Goal: Information Seeking & Learning: Learn about a topic

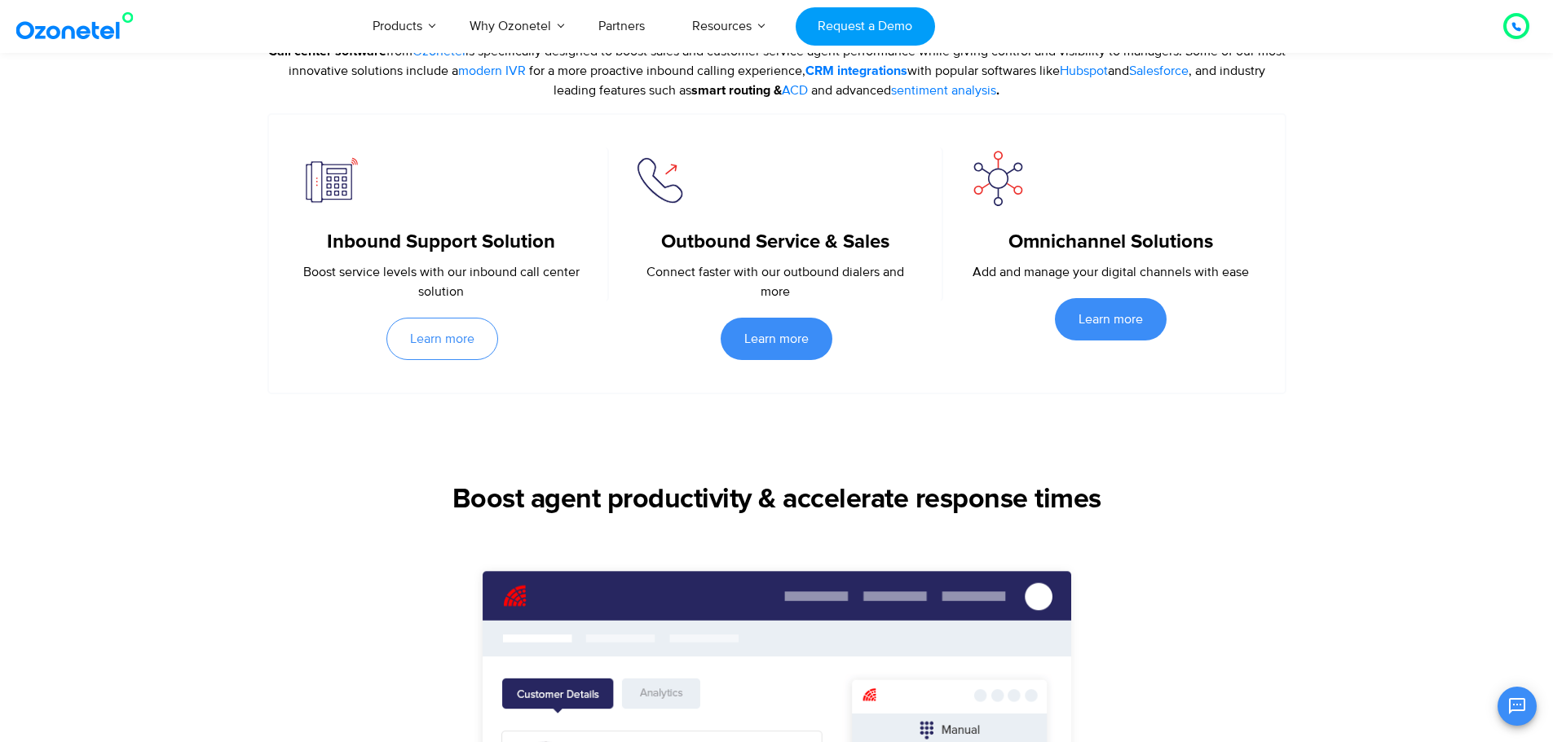
click at [443, 346] on span "Learn more" at bounding box center [442, 339] width 64 height 13
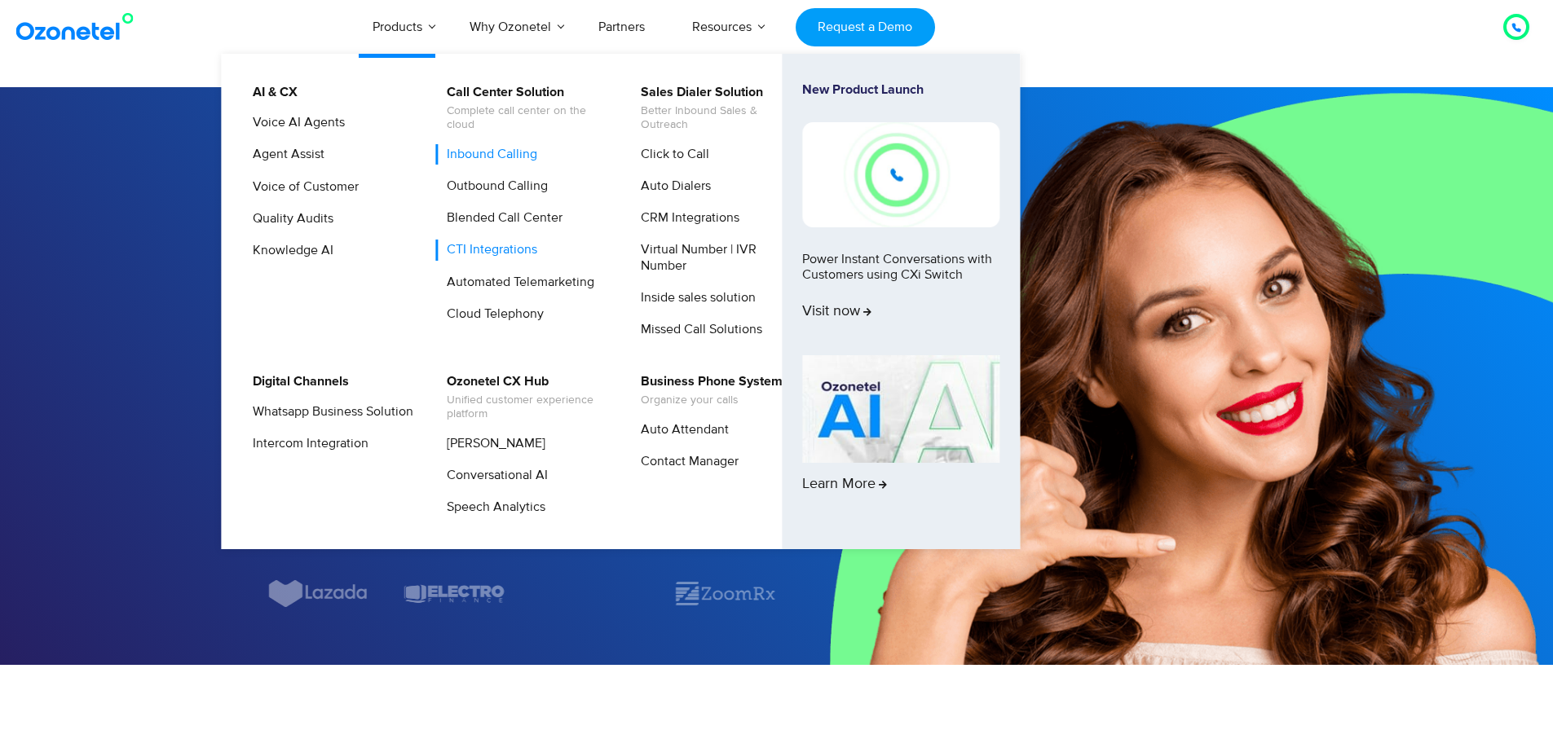
click at [481, 254] on link "CTI Integrations" at bounding box center [488, 250] width 104 height 20
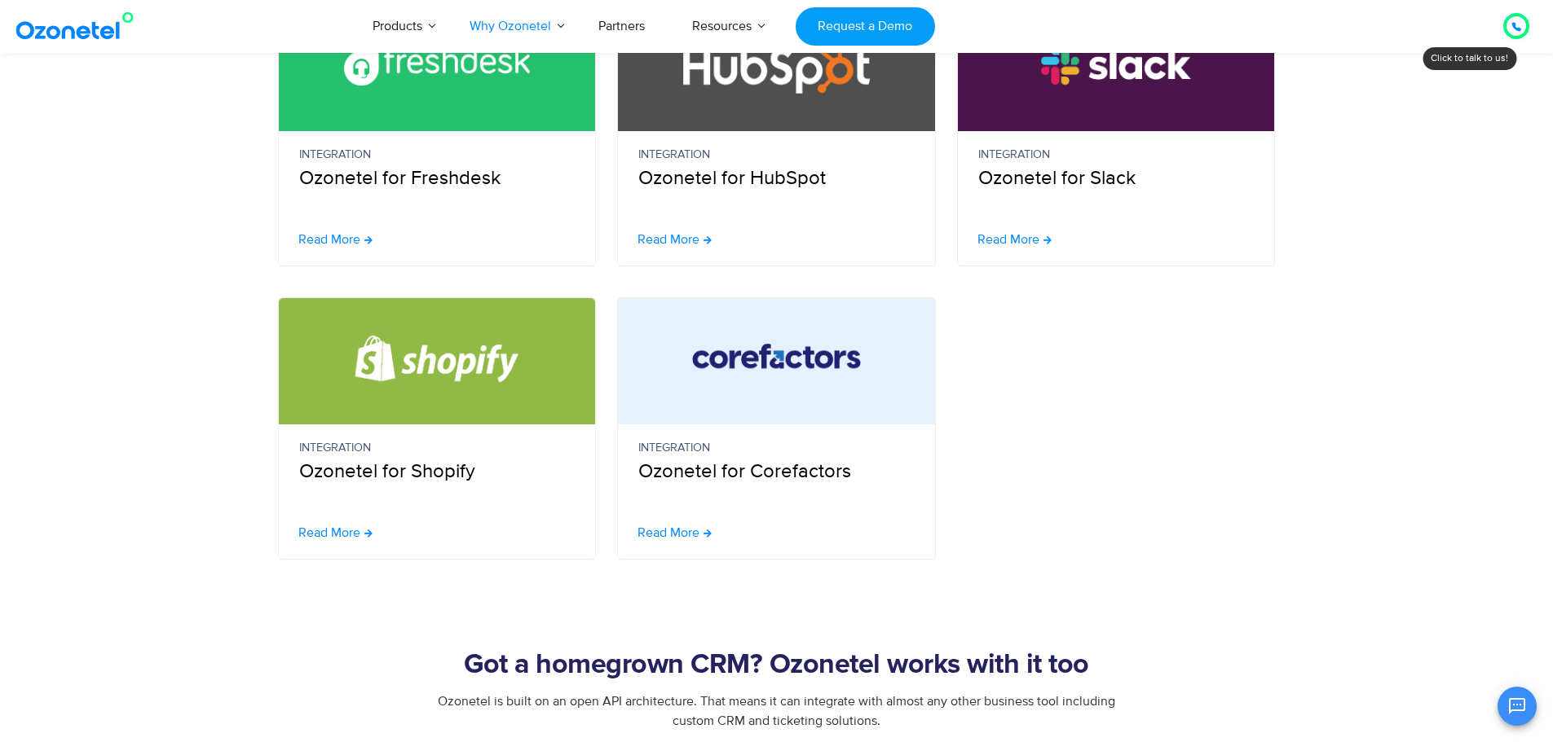
scroll to position [815, 0]
